Goal: Check status: Check status

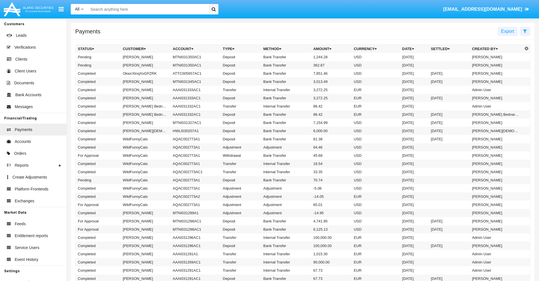
click at [525, 31] on icon at bounding box center [526, 31] width 4 height 5
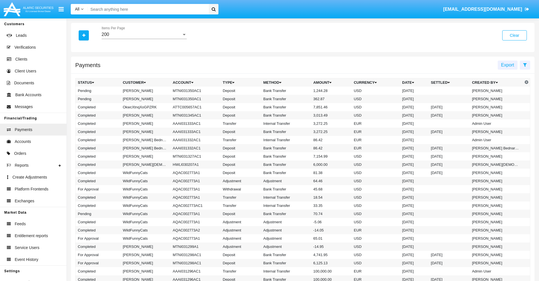
click at [144, 35] on div "200" at bounding box center [142, 34] width 80 height 5
click at [144, 39] on span "10" at bounding box center [144, 39] width 85 height 14
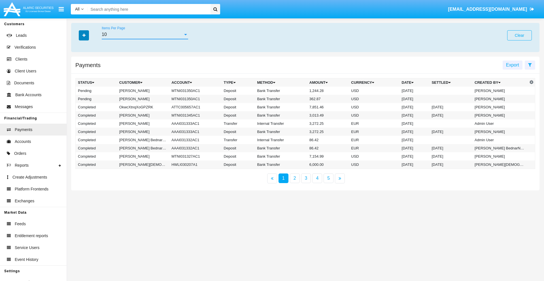
click at [84, 35] on icon "button" at bounding box center [83, 35] width 3 height 4
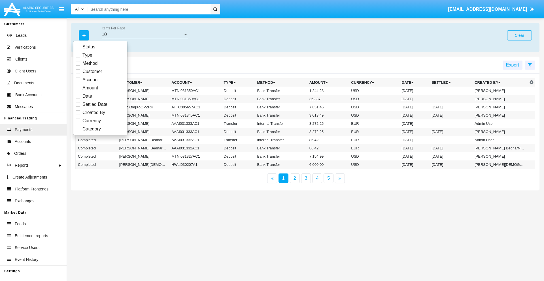
click at [89, 47] on span "Status" at bounding box center [88, 47] width 13 height 7
click at [78, 49] on input "Status" at bounding box center [78, 49] width 0 height 0
checkbox input "true"
click at [84, 35] on icon "button" at bounding box center [83, 35] width 3 height 4
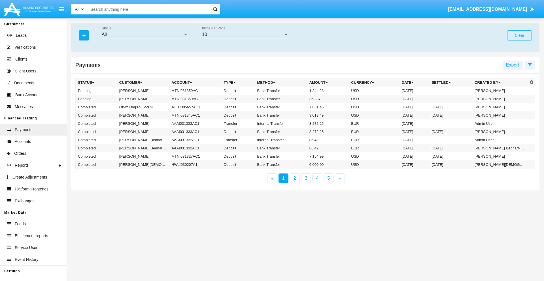
click at [145, 35] on div "All" at bounding box center [142, 34] width 81 height 5
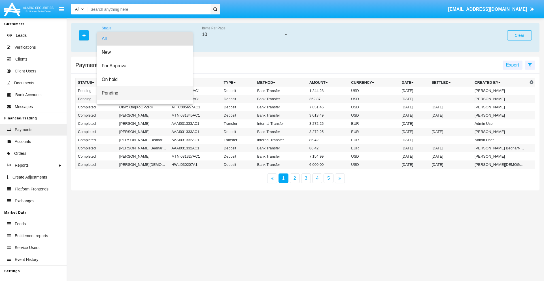
click at [142, 93] on span "Pending" at bounding box center [145, 93] width 86 height 14
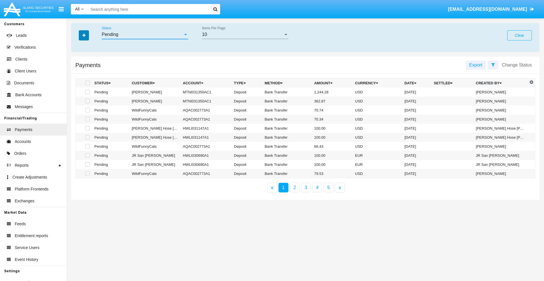
click at [84, 35] on icon "button" at bounding box center [83, 35] width 3 height 4
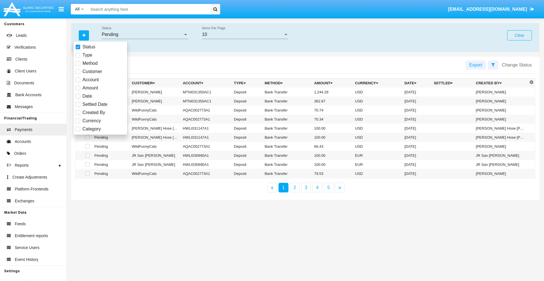
click at [90, 63] on span "Method" at bounding box center [89, 63] width 15 height 7
click at [78, 66] on input "Method" at bounding box center [78, 66] width 0 height 0
checkbox input "true"
click at [84, 35] on icon "button" at bounding box center [83, 35] width 3 height 4
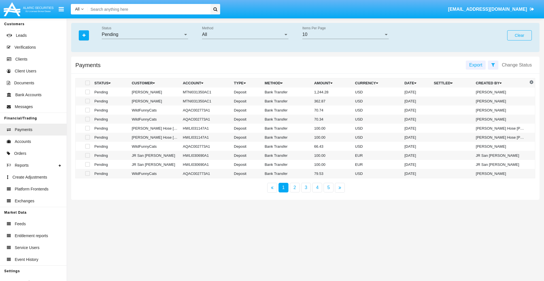
click at [245, 35] on div "All" at bounding box center [242, 34] width 81 height 5
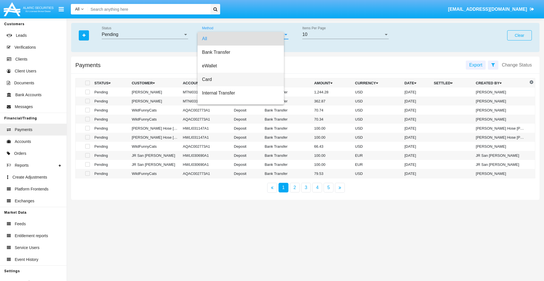
click at [243, 80] on span "Card" at bounding box center [240, 80] width 77 height 14
